Goal: Information Seeking & Learning: Learn about a topic

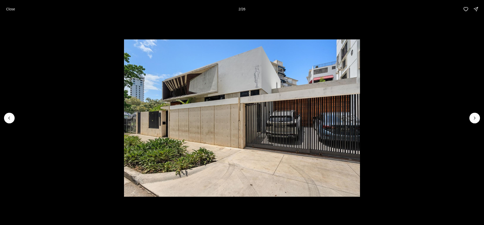
drag, startPoint x: 11, startPoint y: 10, endPoint x: 14, endPoint y: 10, distance: 3.3
click at [11, 10] on p "Close" at bounding box center [10, 9] width 9 height 4
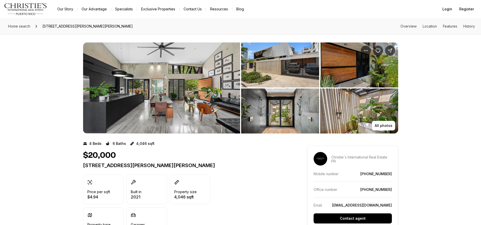
click at [359, 66] on img "View image gallery" at bounding box center [359, 64] width 78 height 45
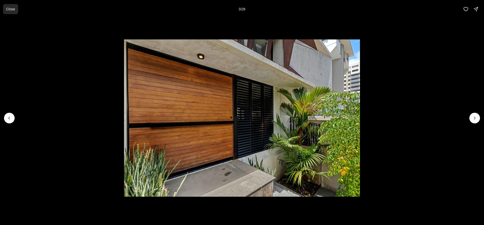
click at [11, 11] on p "Close" at bounding box center [10, 9] width 9 height 4
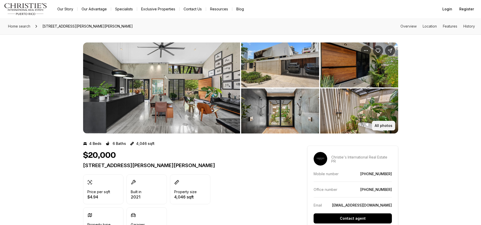
click at [376, 126] on p "All photos" at bounding box center [383, 125] width 18 height 4
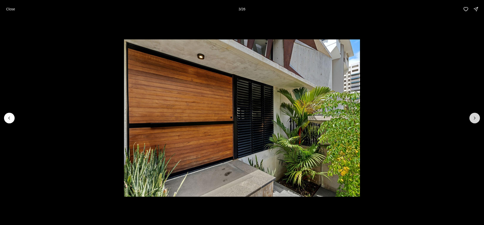
click at [478, 117] on button "Next slide" at bounding box center [475, 118] width 11 height 11
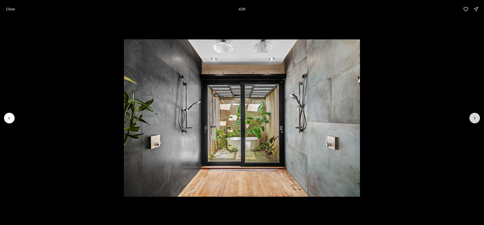
click at [475, 117] on icon "Next slide" at bounding box center [475, 117] width 5 height 5
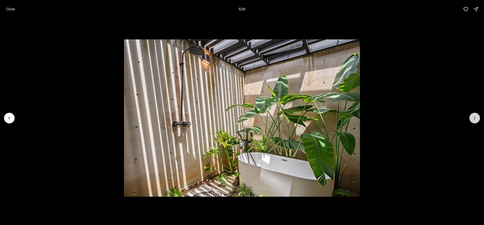
click at [475, 117] on icon "Next slide" at bounding box center [475, 117] width 5 height 5
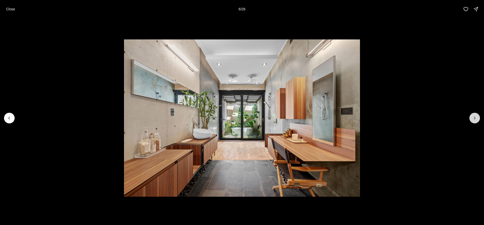
click at [475, 117] on icon "Next slide" at bounding box center [475, 117] width 5 height 5
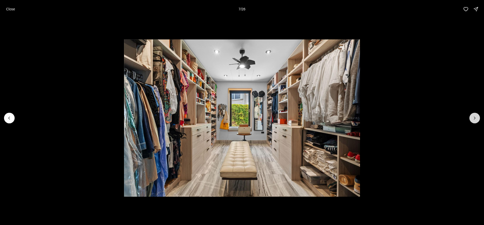
click at [475, 117] on icon "Next slide" at bounding box center [475, 117] width 5 height 5
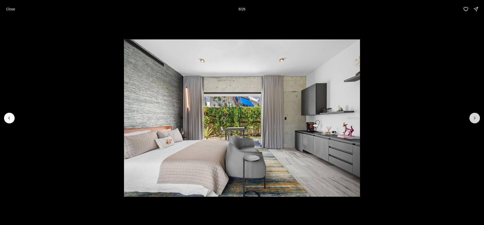
click at [474, 117] on icon "Next slide" at bounding box center [475, 117] width 5 height 5
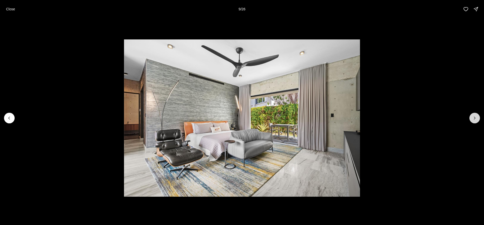
click at [474, 117] on icon "Next slide" at bounding box center [475, 117] width 5 height 5
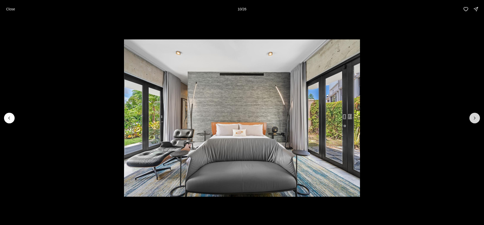
click at [474, 117] on icon "Next slide" at bounding box center [475, 117] width 5 height 5
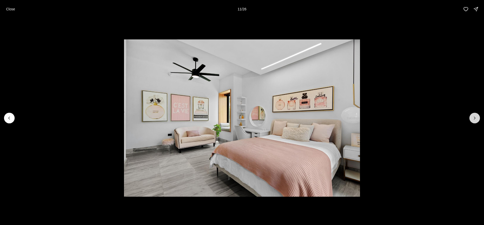
click at [474, 118] on icon "Next slide" at bounding box center [475, 117] width 5 height 5
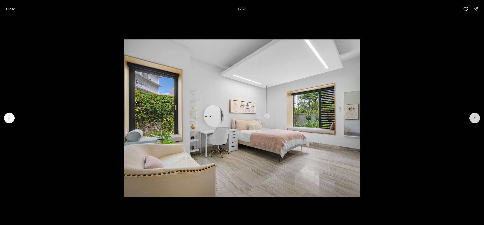
click at [474, 118] on icon "Next slide" at bounding box center [475, 117] width 5 height 5
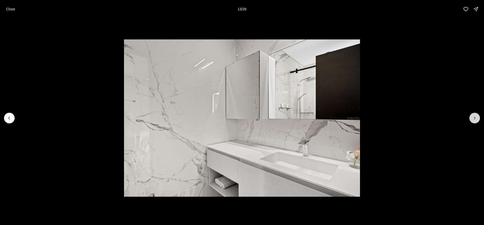
click at [474, 118] on icon "Next slide" at bounding box center [475, 117] width 5 height 5
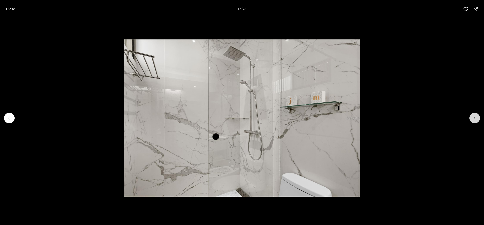
click at [474, 118] on icon "Next slide" at bounding box center [475, 117] width 5 height 5
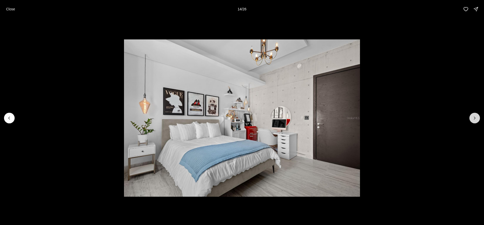
click at [474, 118] on icon "Next slide" at bounding box center [475, 117] width 5 height 5
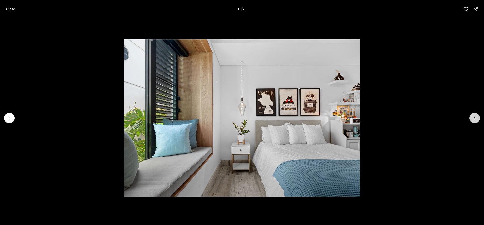
click at [474, 118] on icon "Next slide" at bounding box center [475, 117] width 5 height 5
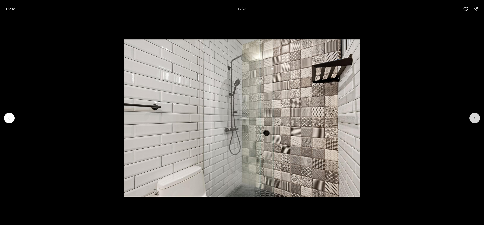
click at [473, 119] on icon "Next slide" at bounding box center [475, 117] width 5 height 5
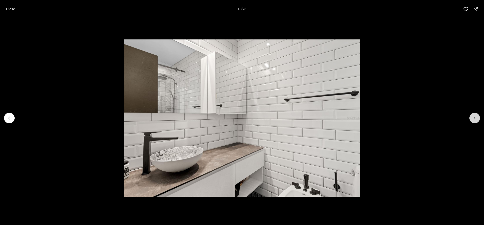
click at [473, 119] on icon "Next slide" at bounding box center [475, 117] width 5 height 5
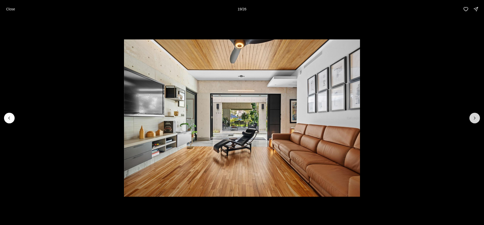
click at [473, 119] on icon "Next slide" at bounding box center [475, 117] width 5 height 5
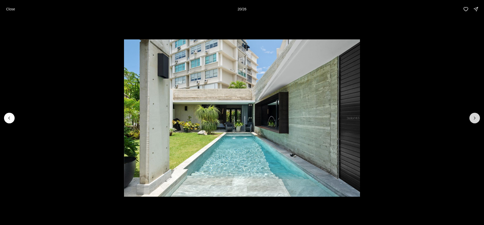
click at [473, 119] on icon "Next slide" at bounding box center [475, 117] width 5 height 5
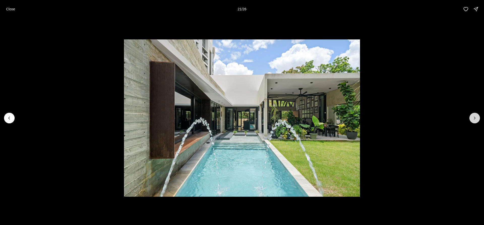
click at [473, 119] on icon "Next slide" at bounding box center [475, 117] width 5 height 5
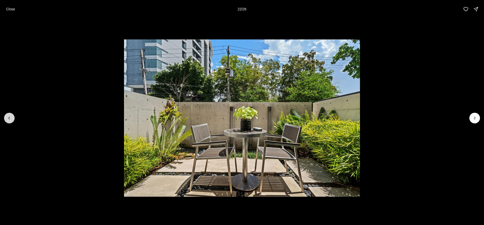
click at [8, 119] on icon "Previous slide" at bounding box center [9, 117] width 5 height 5
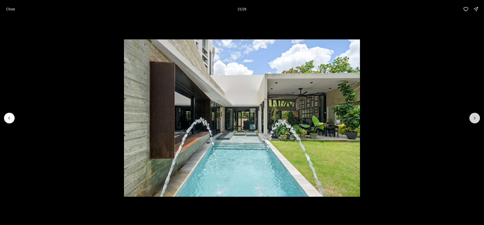
click at [474, 118] on icon "Next slide" at bounding box center [475, 117] width 5 height 5
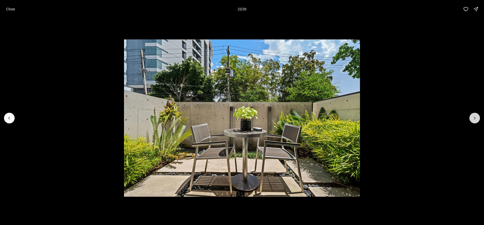
click at [474, 118] on icon "Next slide" at bounding box center [475, 117] width 5 height 5
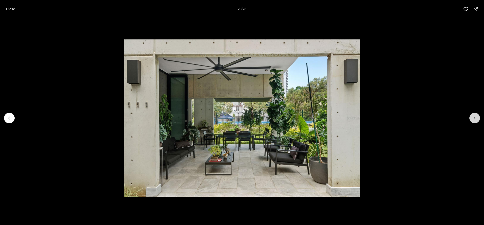
click at [475, 118] on icon "Next slide" at bounding box center [475, 117] width 5 height 5
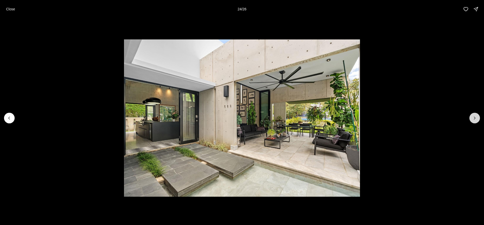
click at [475, 118] on icon "Next slide" at bounding box center [475, 117] width 5 height 5
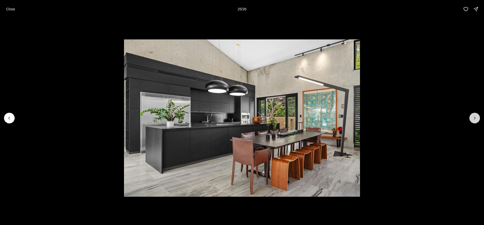
click at [474, 119] on icon "Next slide" at bounding box center [475, 117] width 5 height 5
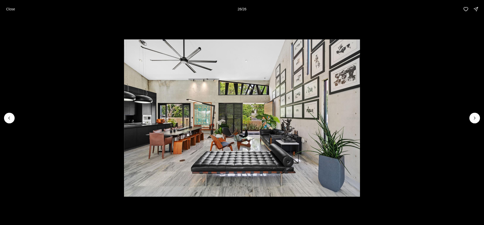
click at [478, 119] on div at bounding box center [475, 118] width 11 height 11
click at [10, 10] on p "Close" at bounding box center [10, 9] width 9 height 4
